Goal: Browse casually

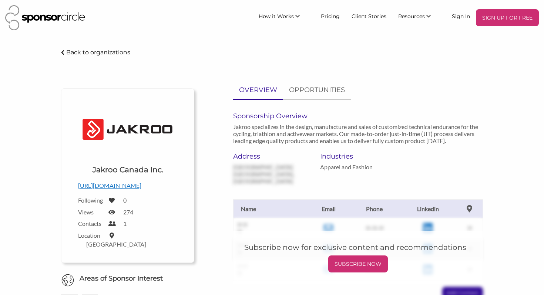
click at [77, 18] on img at bounding box center [45, 17] width 80 height 25
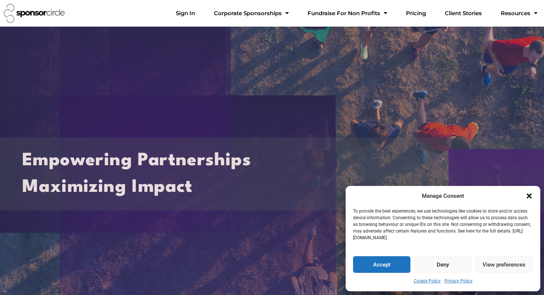
click at [532, 196] on icon "Close dialogue" at bounding box center [529, 195] width 7 height 7
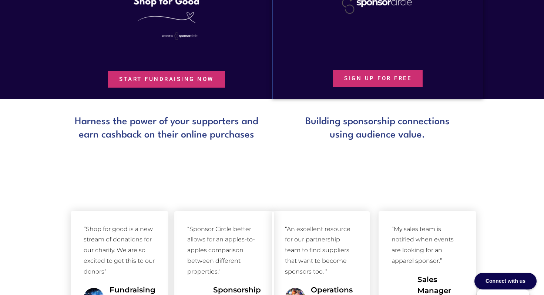
scroll to position [435, 0]
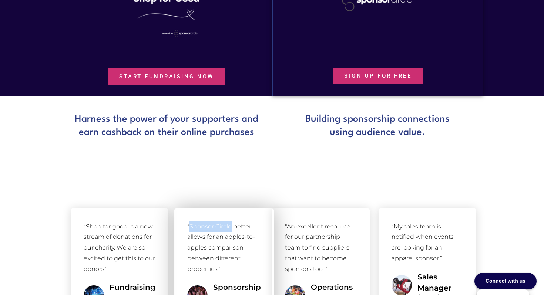
drag, startPoint x: 191, startPoint y: 227, endPoint x: 225, endPoint y: 229, distance: 34.8
click at [225, 229] on div "“Sponsor Circle better allows for an apples-to-apples comparison between differ…" at bounding box center [224, 248] width 74 height 53
copy div "Sponsor Circle"
